Goal: Find specific page/section: Find specific page/section

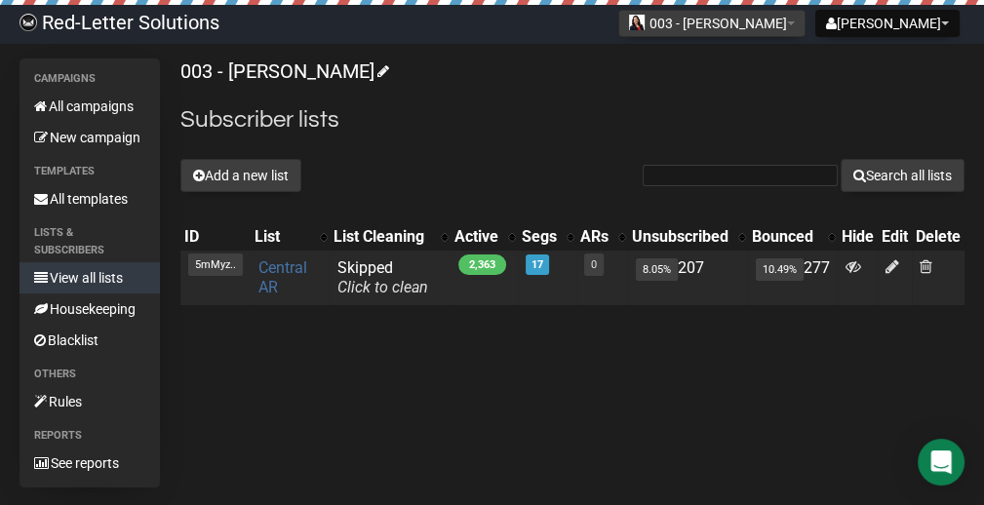
click at [291, 265] on link "Central AR" at bounding box center [282, 277] width 49 height 38
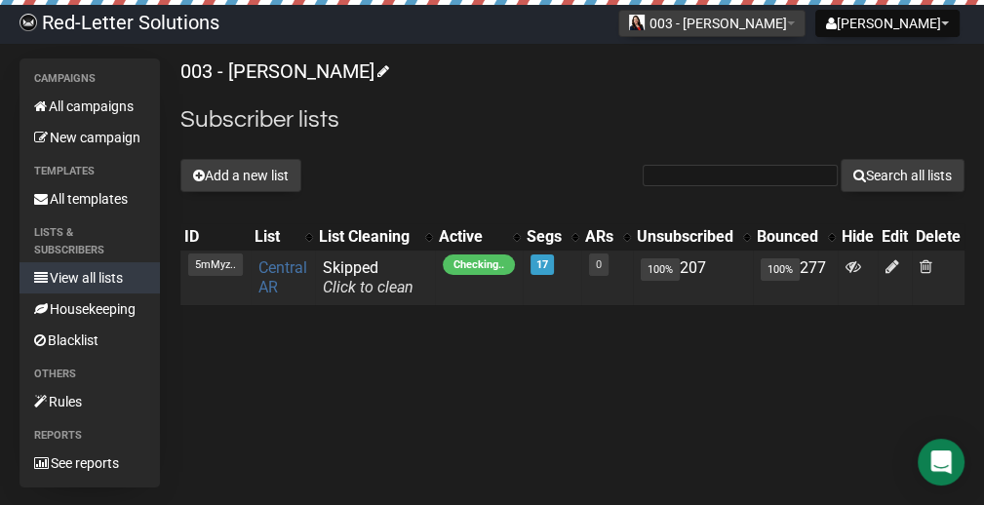
click at [289, 263] on link "Central AR" at bounding box center [282, 277] width 49 height 38
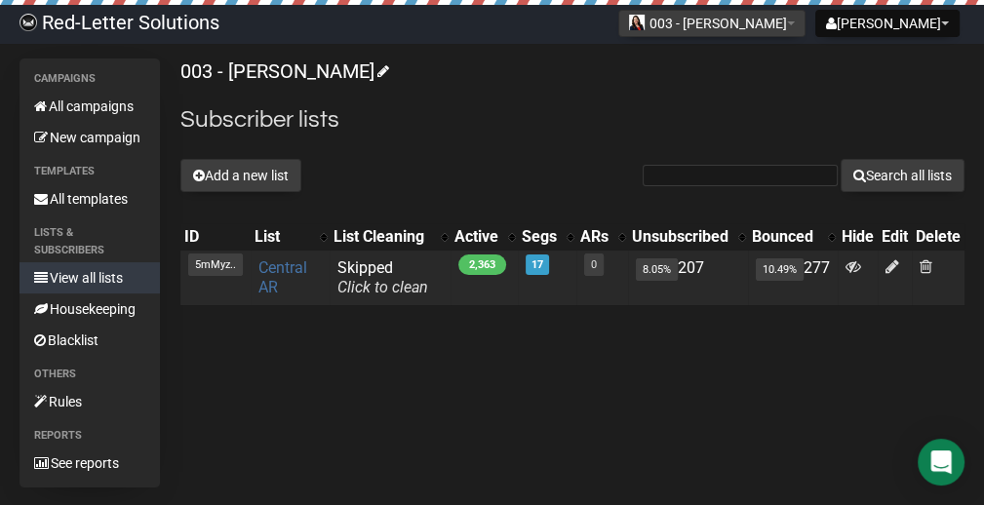
click at [291, 271] on link "Central AR" at bounding box center [282, 277] width 49 height 38
